Goal: Information Seeking & Learning: Learn about a topic

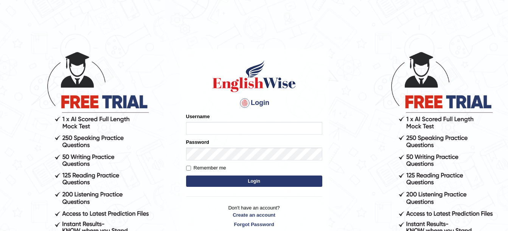
type input "amitpandey_parramatta"
click at [255, 181] on button "Login" at bounding box center [254, 181] width 136 height 11
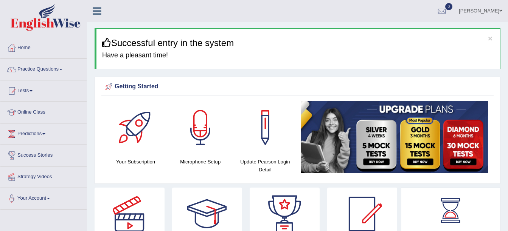
click at [64, 70] on link "Practice Questions" at bounding box center [43, 68] width 86 height 19
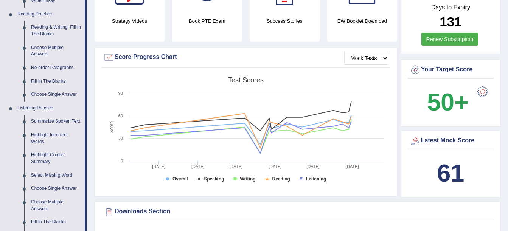
scroll to position [236, 0]
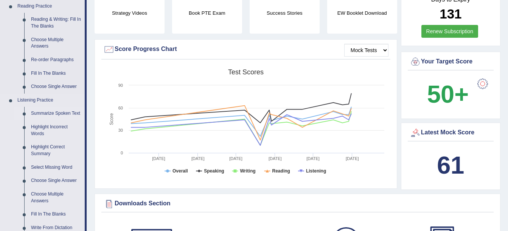
click at [56, 112] on link "Summarize Spoken Text" at bounding box center [56, 114] width 57 height 14
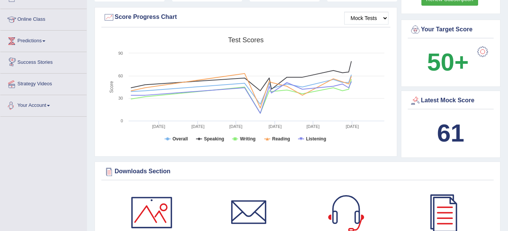
scroll to position [492, 0]
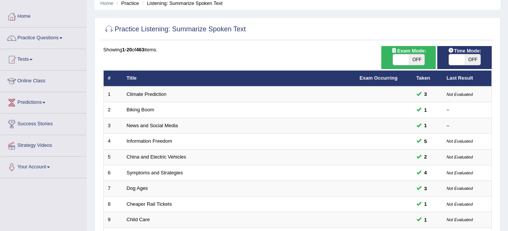
click at [416, 62] on span "OFF" at bounding box center [416, 59] width 16 height 11
checkbox input "true"
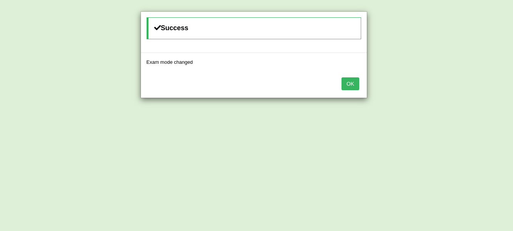
click at [354, 84] on button "OK" at bounding box center [350, 83] width 17 height 13
click at [352, 85] on button "OK" at bounding box center [350, 83] width 17 height 13
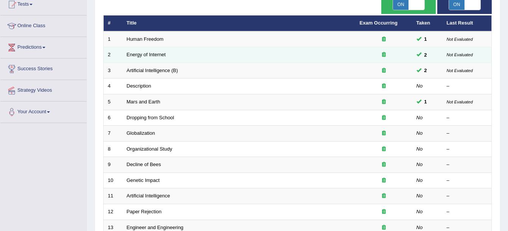
scroll to position [87, 0]
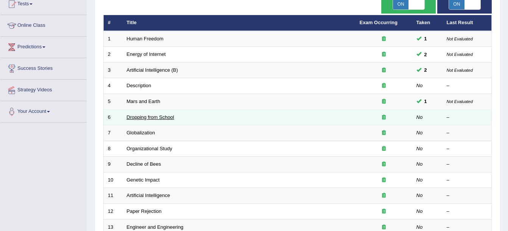
click at [153, 116] on link "Dropping from School" at bounding box center [151, 118] width 48 height 6
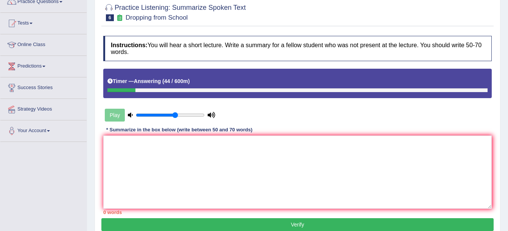
scroll to position [67, 0]
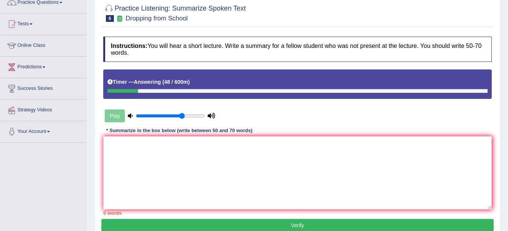
click at [181, 116] on input "range" at bounding box center [170, 116] width 69 height 6
type input "0.8"
click at [187, 117] on input "range" at bounding box center [170, 116] width 69 height 6
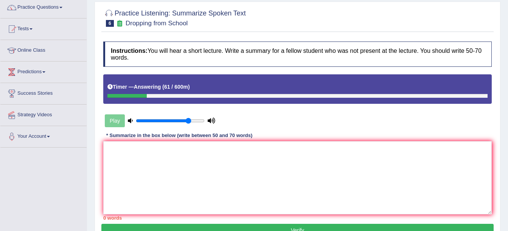
scroll to position [36, 0]
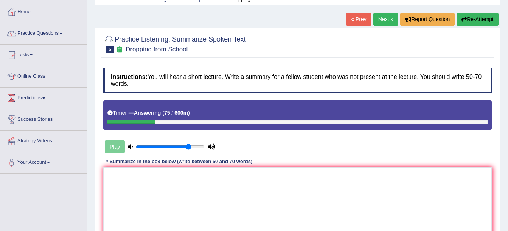
click at [476, 19] on button "Re-Attempt" at bounding box center [477, 19] width 42 height 13
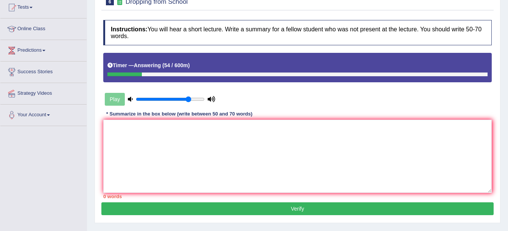
scroll to position [85, 0]
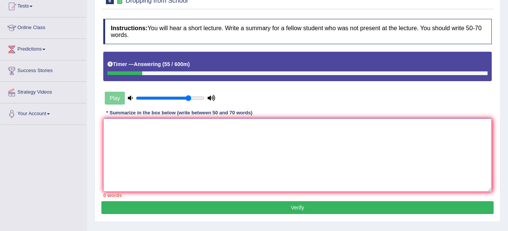
click at [193, 142] on textarea at bounding box center [297, 155] width 388 height 73
paste textarea "The speaker provided a comprehensive overview of [main topic], highlighting sev…"
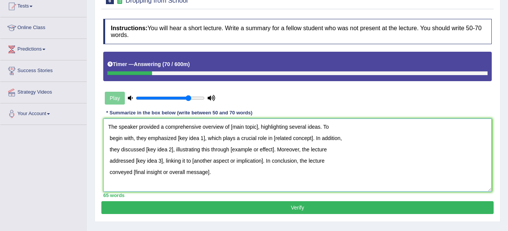
click at [259, 127] on textarea "The speaker provided a comprehensive overview of [main topic], highlighting sev…" at bounding box center [297, 155] width 388 height 73
click at [205, 138] on textarea "The speaker provided a comprehensive overview of dropping school highlighting s…" at bounding box center [297, 155] width 388 height 73
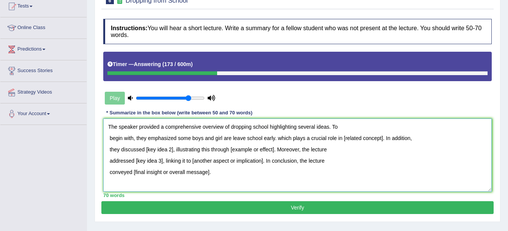
click at [381, 137] on textarea "The speaker provided a comprehensive overview of dropping school highlighting s…" at bounding box center [297, 155] width 388 height 73
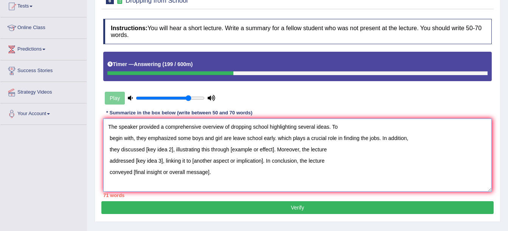
click at [174, 149] on textarea "The speaker provided a comprehensive overview of dropping school highlighting s…" at bounding box center [297, 155] width 388 height 73
click at [344, 149] on textarea "The speaker provided a comprehensive overview of dropping school highlighting s…" at bounding box center [297, 155] width 388 height 73
click at [163, 161] on textarea "The speaker provided a comprehensive overview of dropping school highlighting s…" at bounding box center [297, 155] width 388 height 73
click at [156, 161] on textarea "The speaker provided a comprehensive overview of dropping school highlighting s…" at bounding box center [297, 155] width 388 height 73
click at [270, 161] on textarea "The speaker provided a comprehensive overview of dropping school highlighting s…" at bounding box center [297, 155] width 388 height 73
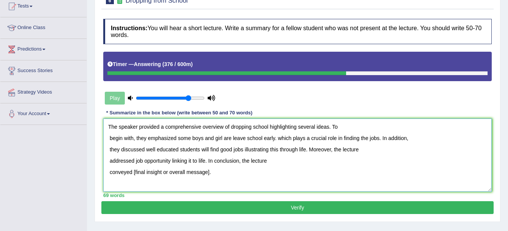
click at [213, 174] on textarea "The speaker provided a comprehensive overview of dropping school highlighting s…" at bounding box center [297, 155] width 388 height 73
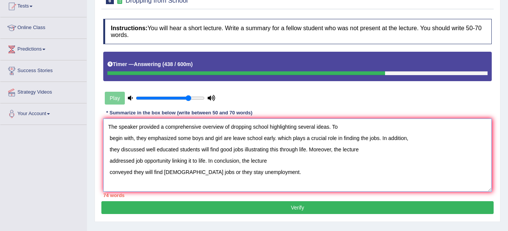
click at [184, 172] on textarea "The speaker provided a comprehensive overview of dropping school highlighting s…" at bounding box center [297, 155] width 388 height 73
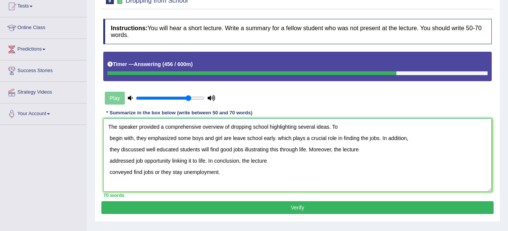
click at [153, 172] on textarea "The speaker provided a comprehensive overview of dropping school highlighting s…" at bounding box center [297, 155] width 388 height 73
click at [168, 173] on textarea "The speaker provided a comprehensive overview of dropping school highlighting s…" at bounding box center [297, 155] width 388 height 73
click at [106, 136] on textarea "The speaker provided a comprehensive overview of dropping school highlighting s…" at bounding box center [297, 155] width 388 height 73
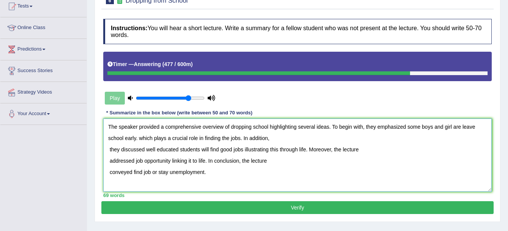
click at [109, 151] on textarea "The speaker provided a comprehensive overview of dropping school highlighting s…" at bounding box center [297, 155] width 388 height 73
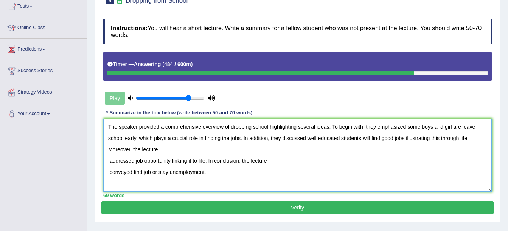
click at [109, 161] on textarea "The speaker provided a comprehensive overview of dropping school highlighting s…" at bounding box center [297, 155] width 388 height 73
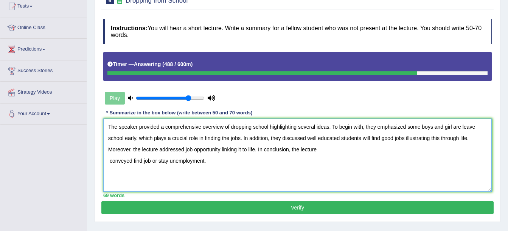
click at [109, 161] on textarea "The speaker provided a comprehensive overview of dropping school highlighting s…" at bounding box center [297, 155] width 388 height 73
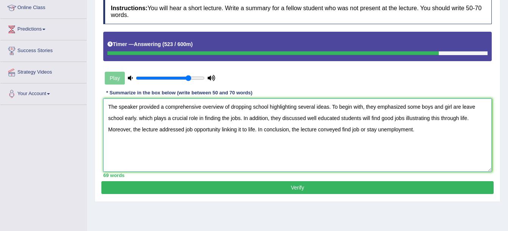
scroll to position [105, 0]
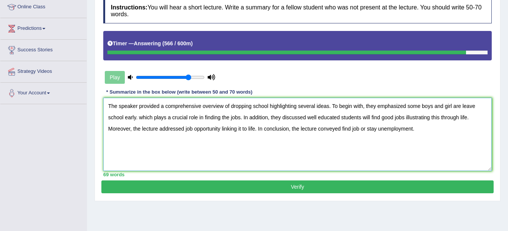
type textarea "The speaker provided a comprehensive overview of dropping school highlighting s…"
click at [317, 186] on button "Verify" at bounding box center [297, 187] width 392 height 13
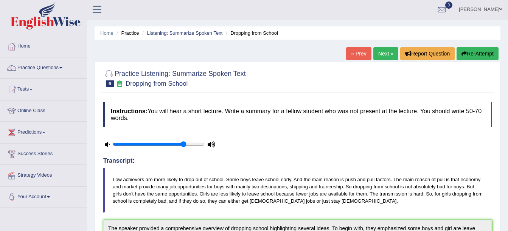
scroll to position [1, 0]
click at [474, 56] on button "Re-Attempt" at bounding box center [477, 54] width 42 height 13
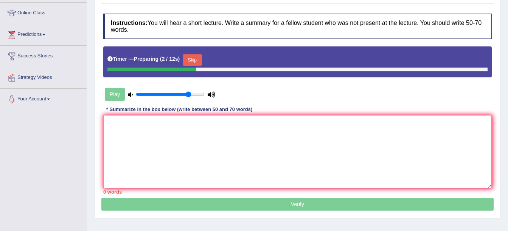
click at [214, 162] on textarea at bounding box center [297, 151] width 388 height 73
paste textarea "The speaker provided a comprehensive overview of dropping school highlighting s…"
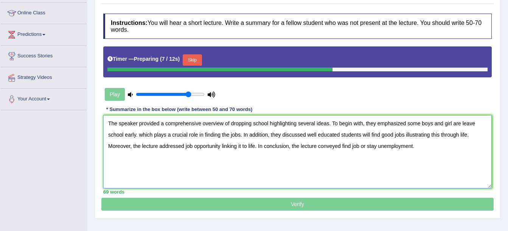
click at [143, 135] on textarea "The speaker provided a comprehensive overview of dropping school highlighting s…" at bounding box center [297, 151] width 388 height 73
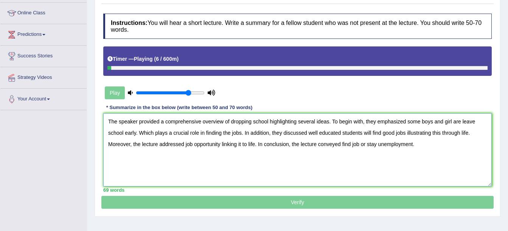
scroll to position [113, 0]
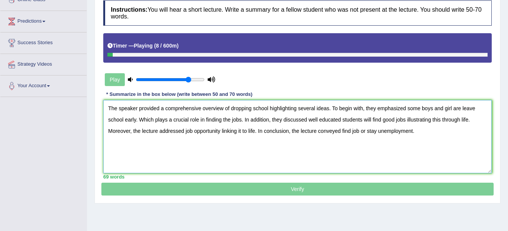
type textarea "The speaker provided a comprehensive overview of dropping school highlighting s…"
click at [200, 185] on p "Verify" at bounding box center [297, 95] width 392 height 201
click at [228, 189] on p "Verify" at bounding box center [297, 95] width 392 height 201
click at [200, 53] on div at bounding box center [297, 55] width 380 height 4
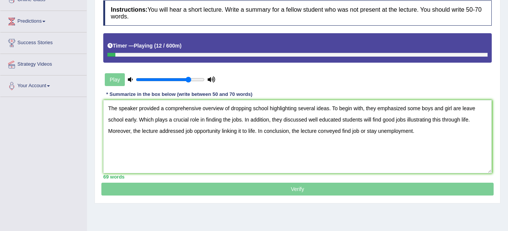
click at [200, 53] on div at bounding box center [297, 55] width 380 height 4
click at [105, 80] on div "Play" at bounding box center [159, 79] width 113 height 19
click at [110, 80] on div "Play" at bounding box center [159, 79] width 113 height 19
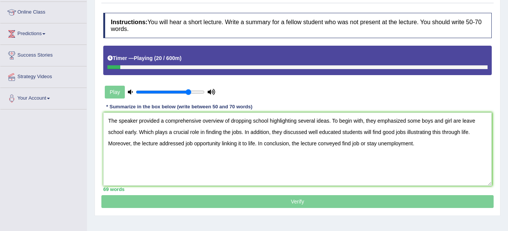
scroll to position [101, 0]
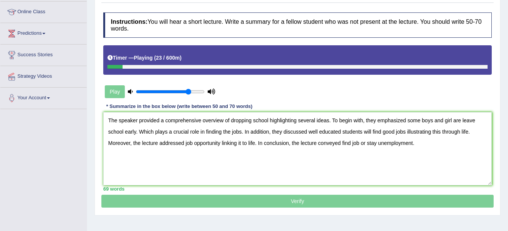
click at [305, 202] on p "Verify" at bounding box center [297, 107] width 392 height 201
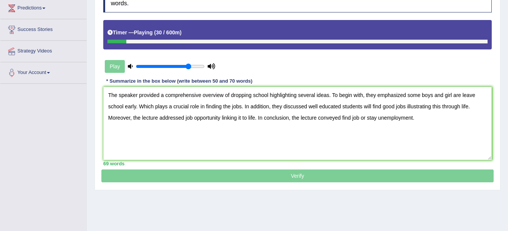
scroll to position [124, 0]
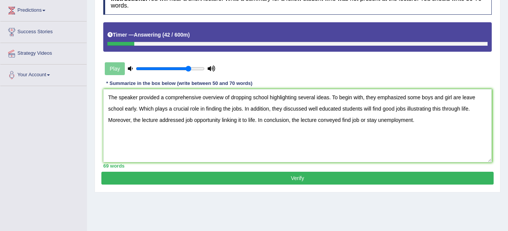
click at [308, 179] on button "Verify" at bounding box center [297, 178] width 392 height 13
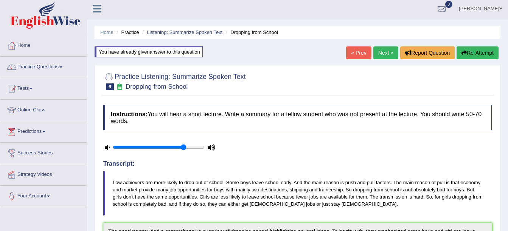
scroll to position [0, 0]
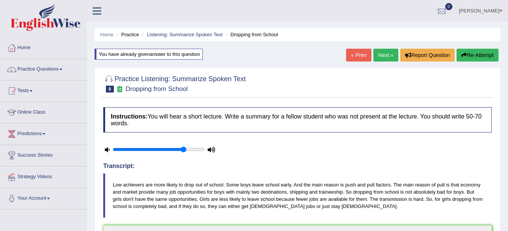
click at [380, 56] on link "Next »" at bounding box center [385, 55] width 25 height 13
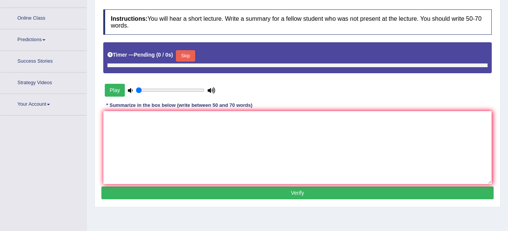
scroll to position [108, 0]
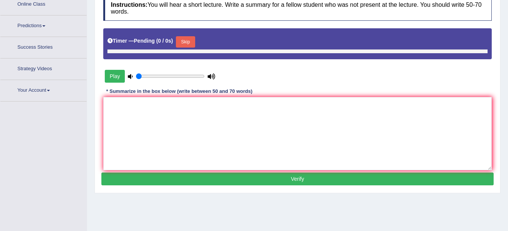
type input "0.8"
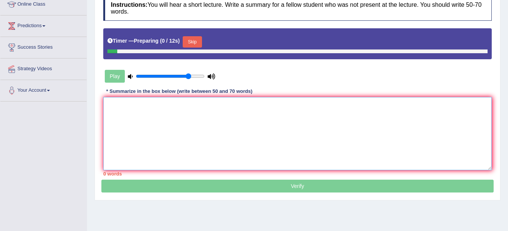
click at [276, 140] on textarea at bounding box center [297, 133] width 388 height 73
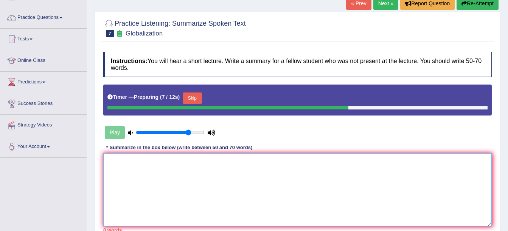
scroll to position [46, 0]
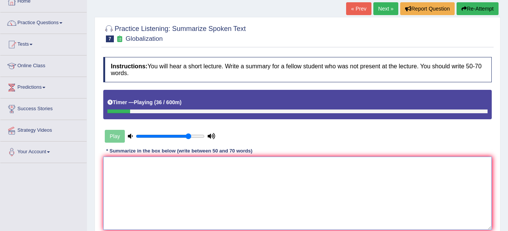
click at [245, 183] on textarea at bounding box center [297, 193] width 388 height 73
paste textarea "The speaker provided a comprehensive overview of [main topic], highlighting sev…"
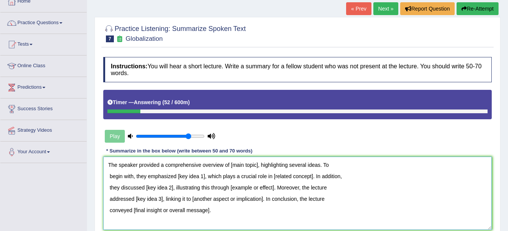
type textarea "The speaker provided a comprehensive overview of [main topic], highlighting sev…"
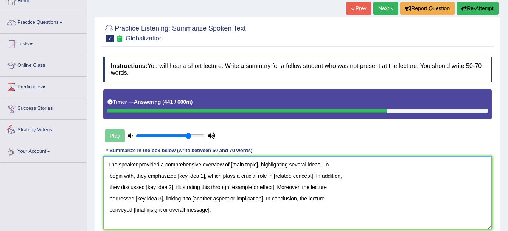
scroll to position [0, 0]
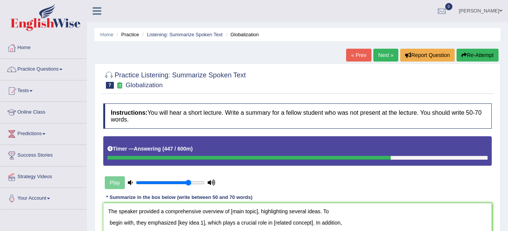
click at [479, 57] on button "Re-Attempt" at bounding box center [477, 55] width 42 height 13
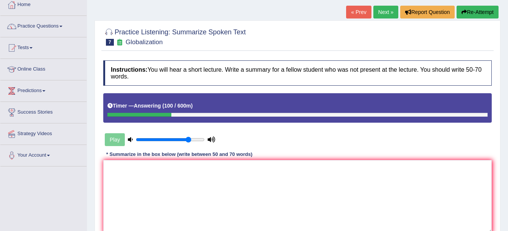
scroll to position [43, 0]
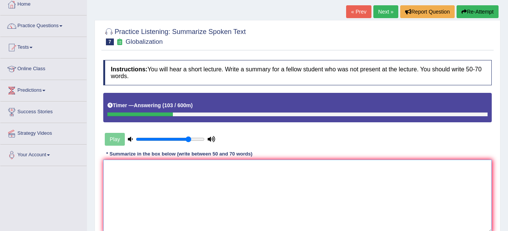
click at [246, 181] on textarea at bounding box center [297, 196] width 388 height 73
paste textarea "The speaker provided a comprehensive overview of [main topic], highlighting sev…"
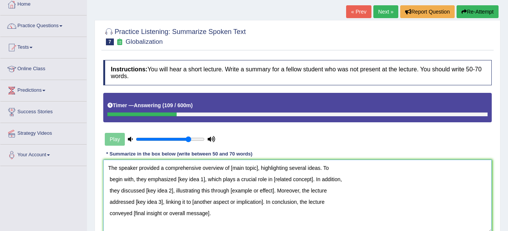
click at [259, 168] on textarea "The speaker provided a comprehensive overview of [main topic], highlighting sev…" at bounding box center [297, 196] width 388 height 73
click at [205, 178] on textarea "The speaker provided a comprehensive overview of Globalization, highlighting se…" at bounding box center [297, 196] width 388 height 73
type textarea "The speaker provided a comprehensive overview of Globalization, highlighting se…"
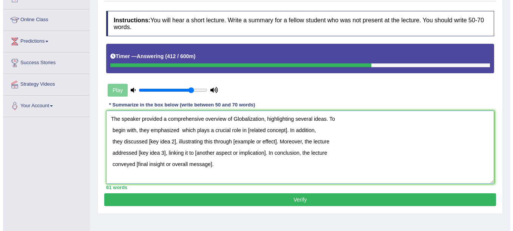
scroll to position [96, 0]
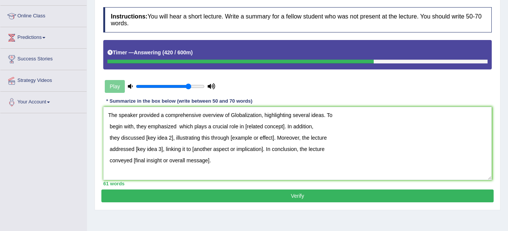
click at [300, 197] on button "Verify" at bounding box center [297, 196] width 392 height 13
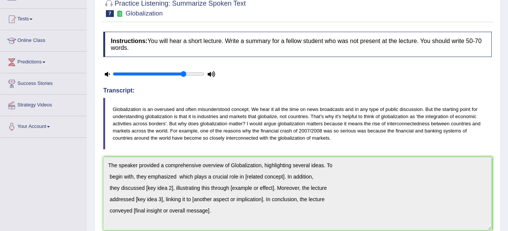
scroll to position [0, 0]
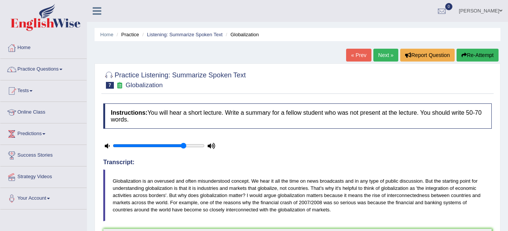
click at [63, 67] on link "Practice Questions" at bounding box center [43, 68] width 86 height 19
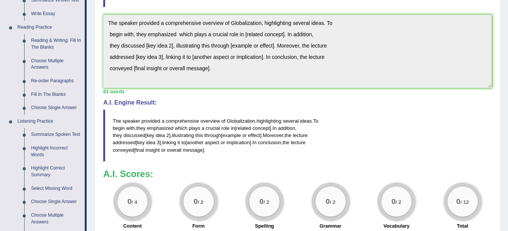
scroll to position [215, 0]
click at [51, 133] on link "Summarize Spoken Text" at bounding box center [56, 135] width 57 height 14
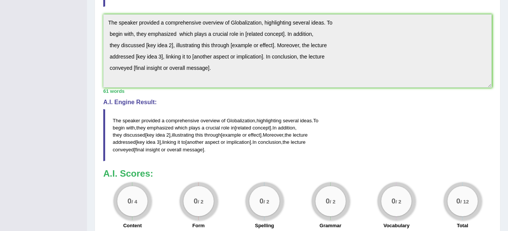
scroll to position [164, 0]
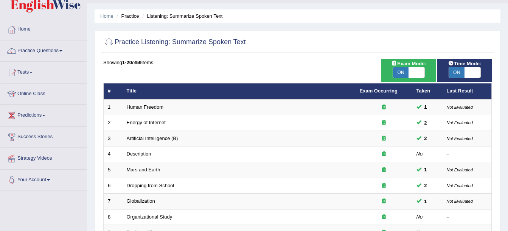
scroll to position [19, 0]
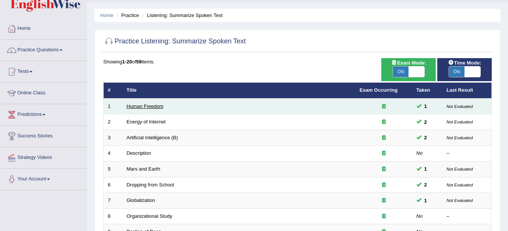
click at [142, 105] on link "Human Freedom" at bounding box center [145, 107] width 37 height 6
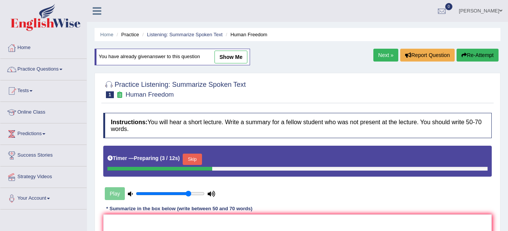
click at [232, 57] on link "show me" at bounding box center [230, 57] width 33 height 13
type textarea "A noteworthy point revealed in the lecture was about early stage of human freed…"
